Goal: Navigation & Orientation: Understand site structure

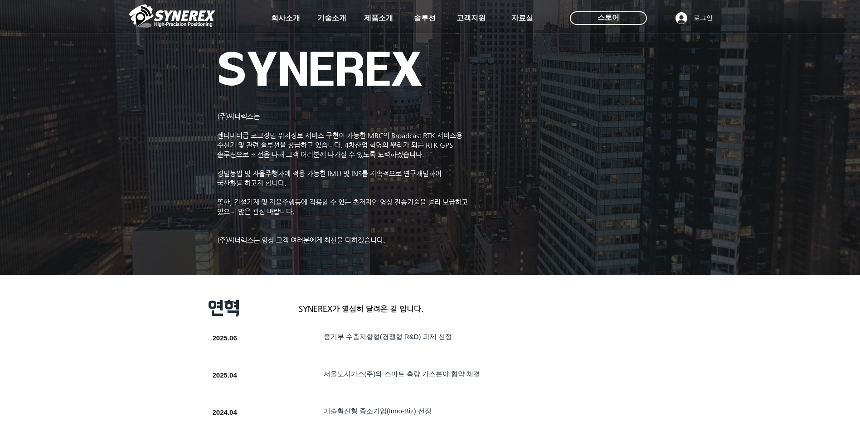
click at [190, 6] on img at bounding box center [172, 15] width 86 height 27
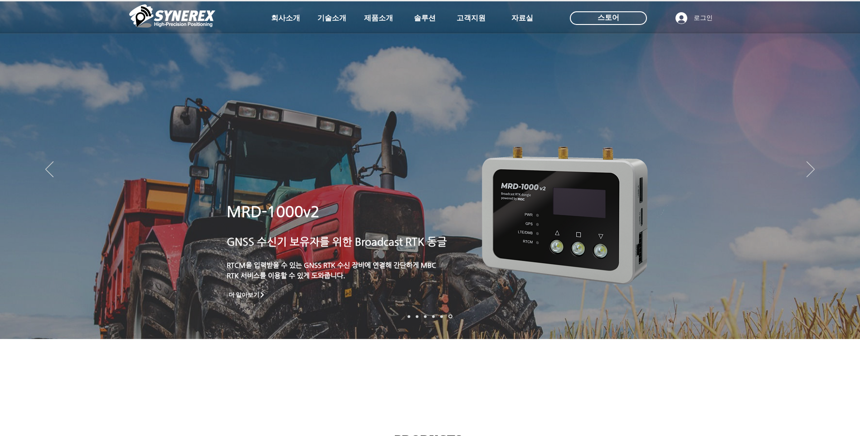
click at [200, 34] on div at bounding box center [430, 67] width 860 height 134
click at [200, 28] on img at bounding box center [172, 15] width 86 height 27
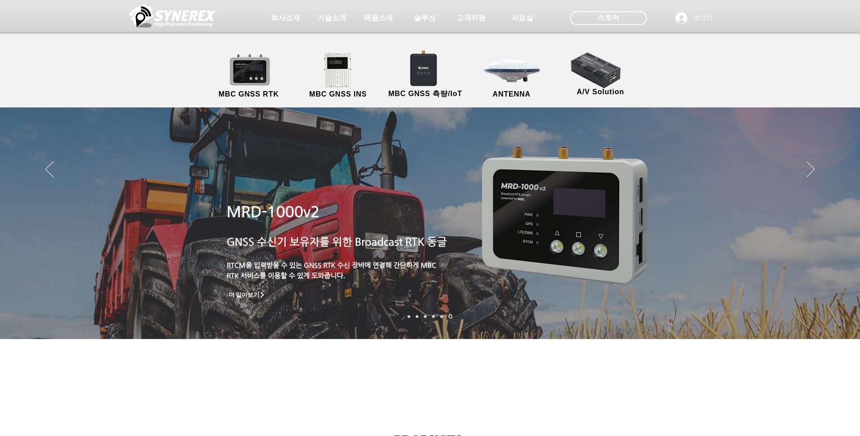
click at [276, 0] on div at bounding box center [430, 17] width 860 height 34
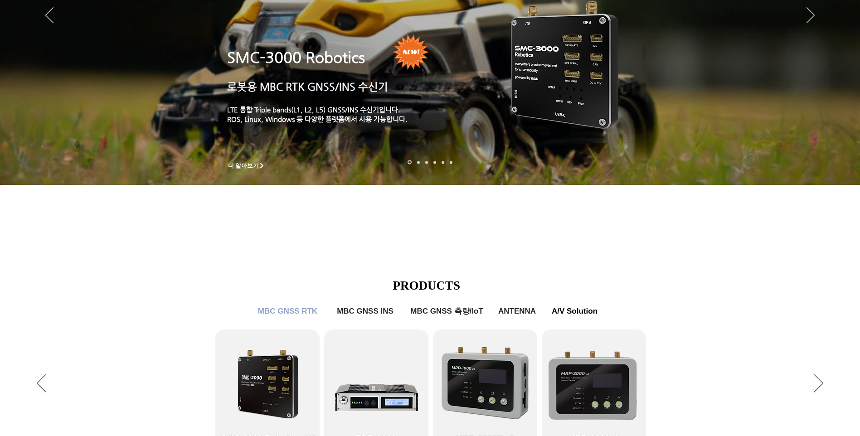
scroll to position [302, 0]
